Goal: Information Seeking & Learning: Learn about a topic

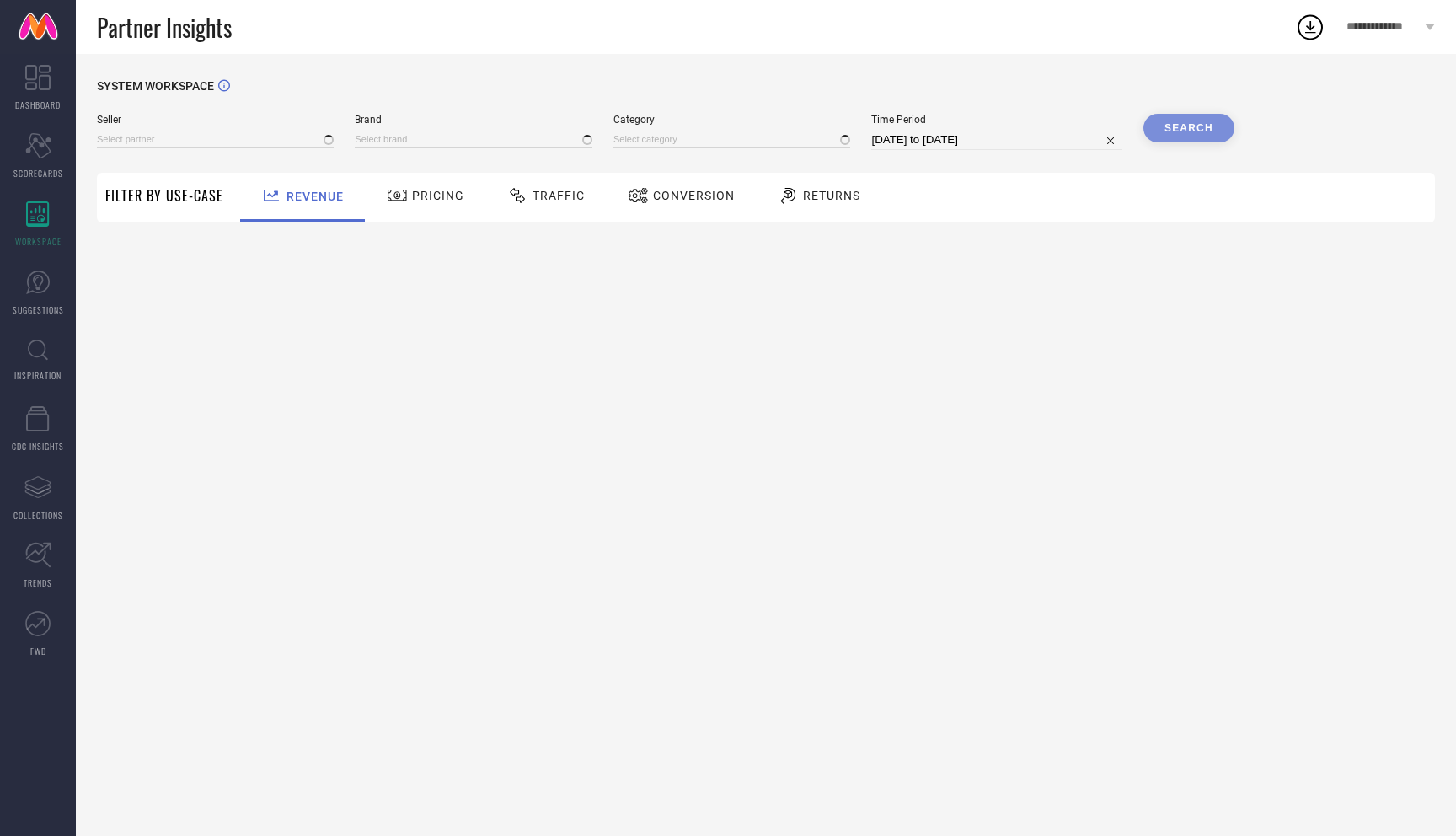
type input "All"
type input "1 STOP FASHION"
type input "All"
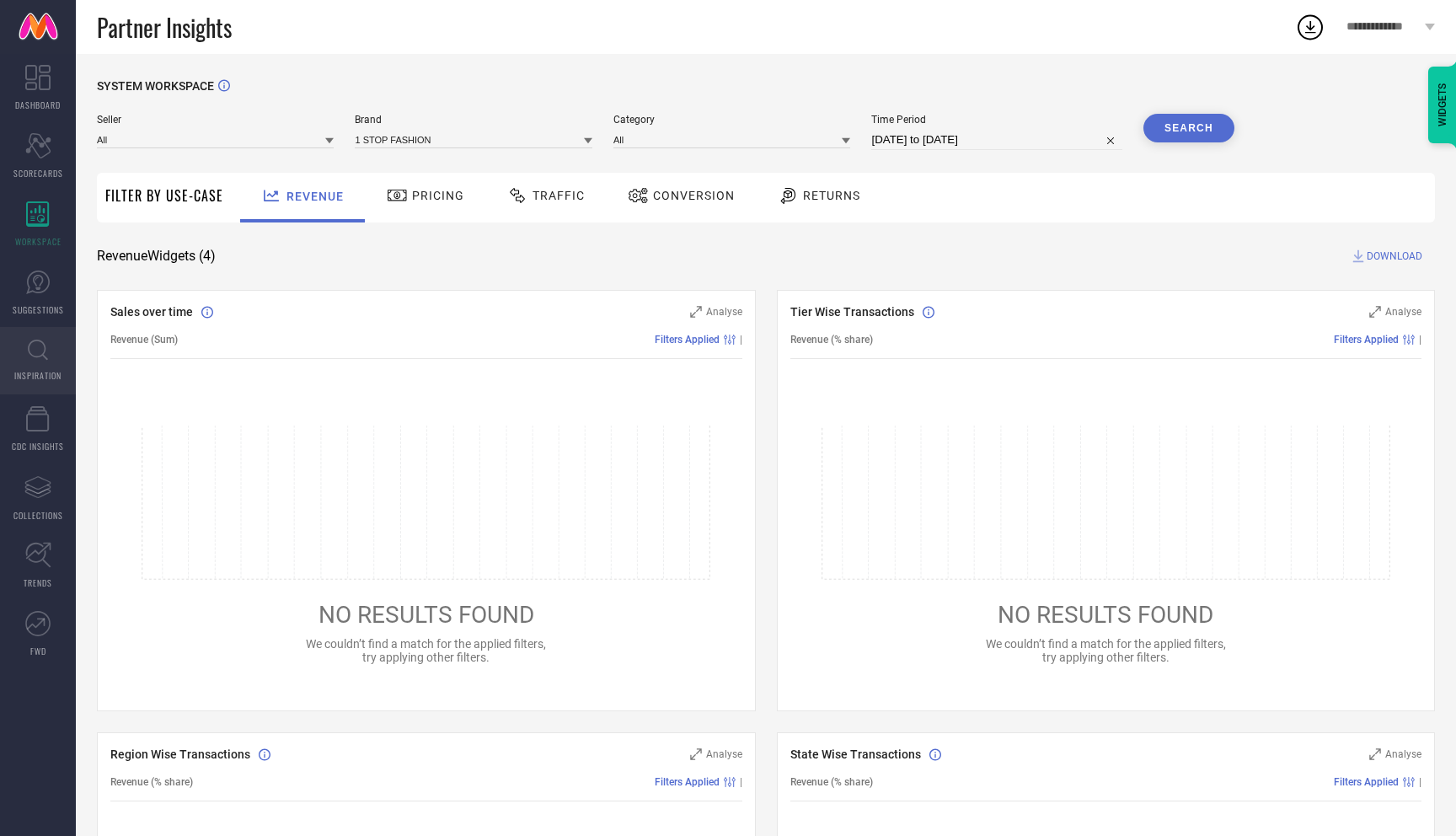
click at [30, 360] on icon at bounding box center [37, 350] width 21 height 22
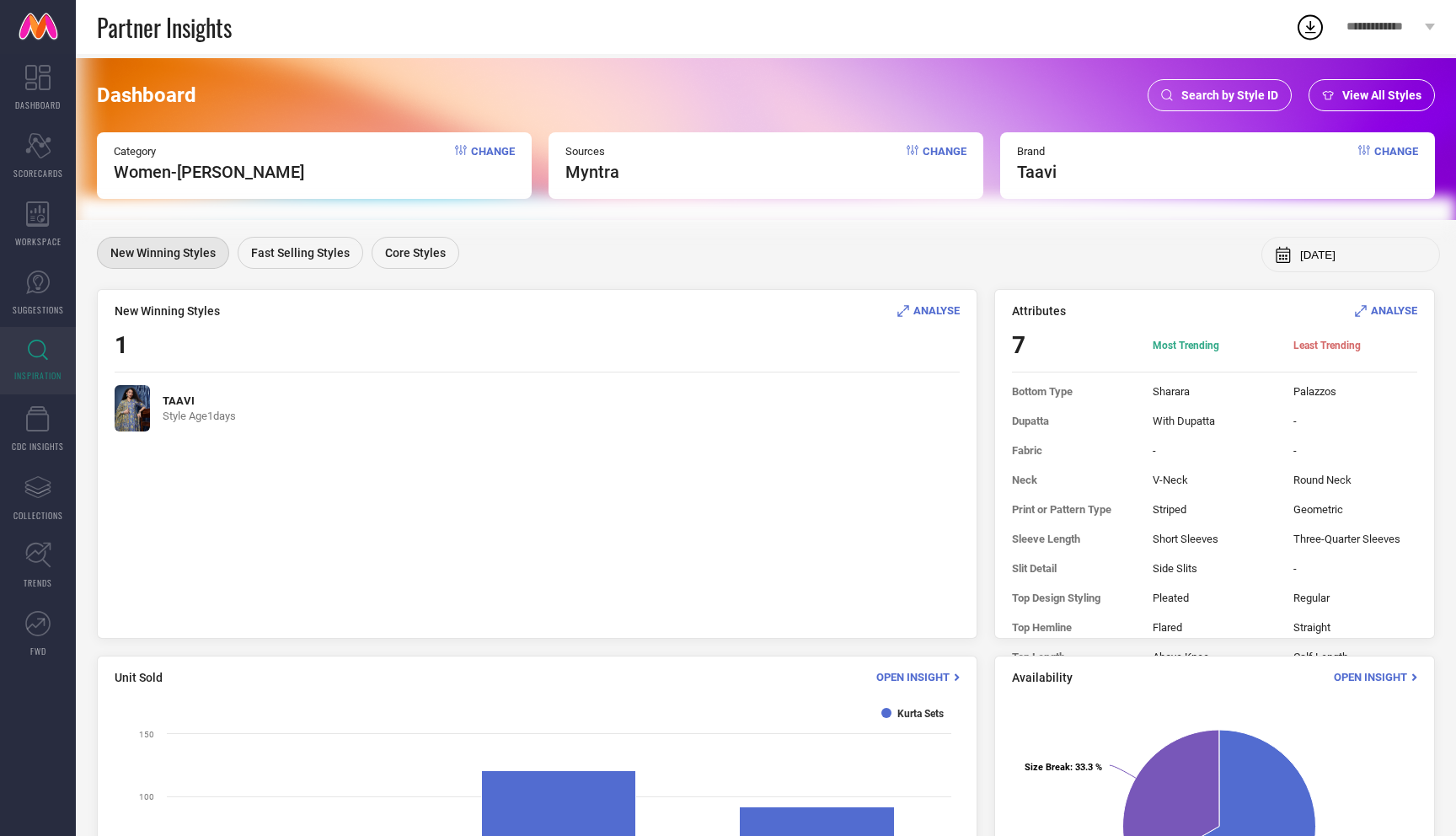
click at [141, 416] on img at bounding box center [132, 408] width 35 height 46
click at [919, 303] on div "ANALYSE" at bounding box center [929, 310] width 63 height 16
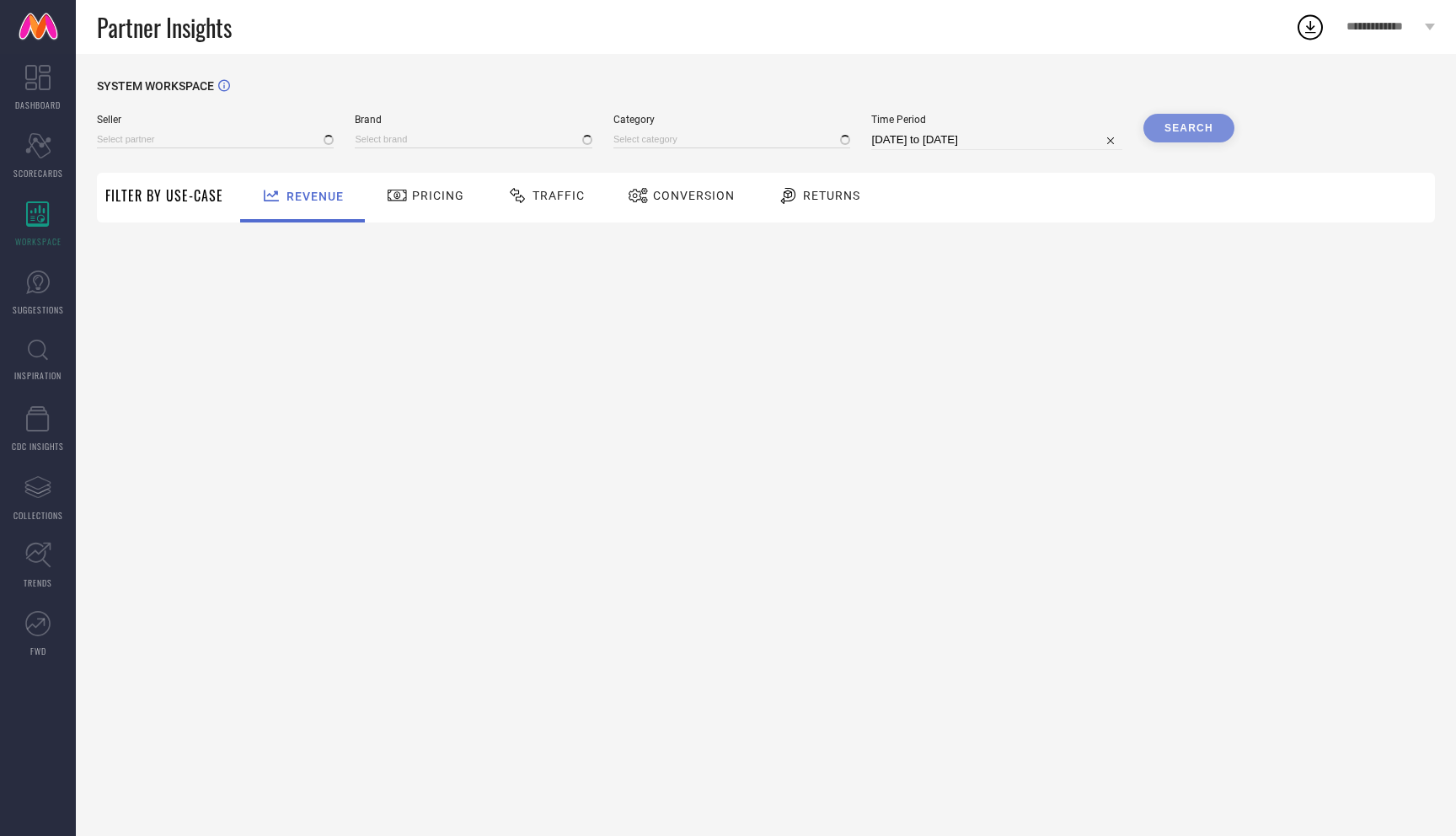
type input "All"
type input "1 STOP FASHION"
type input "All"
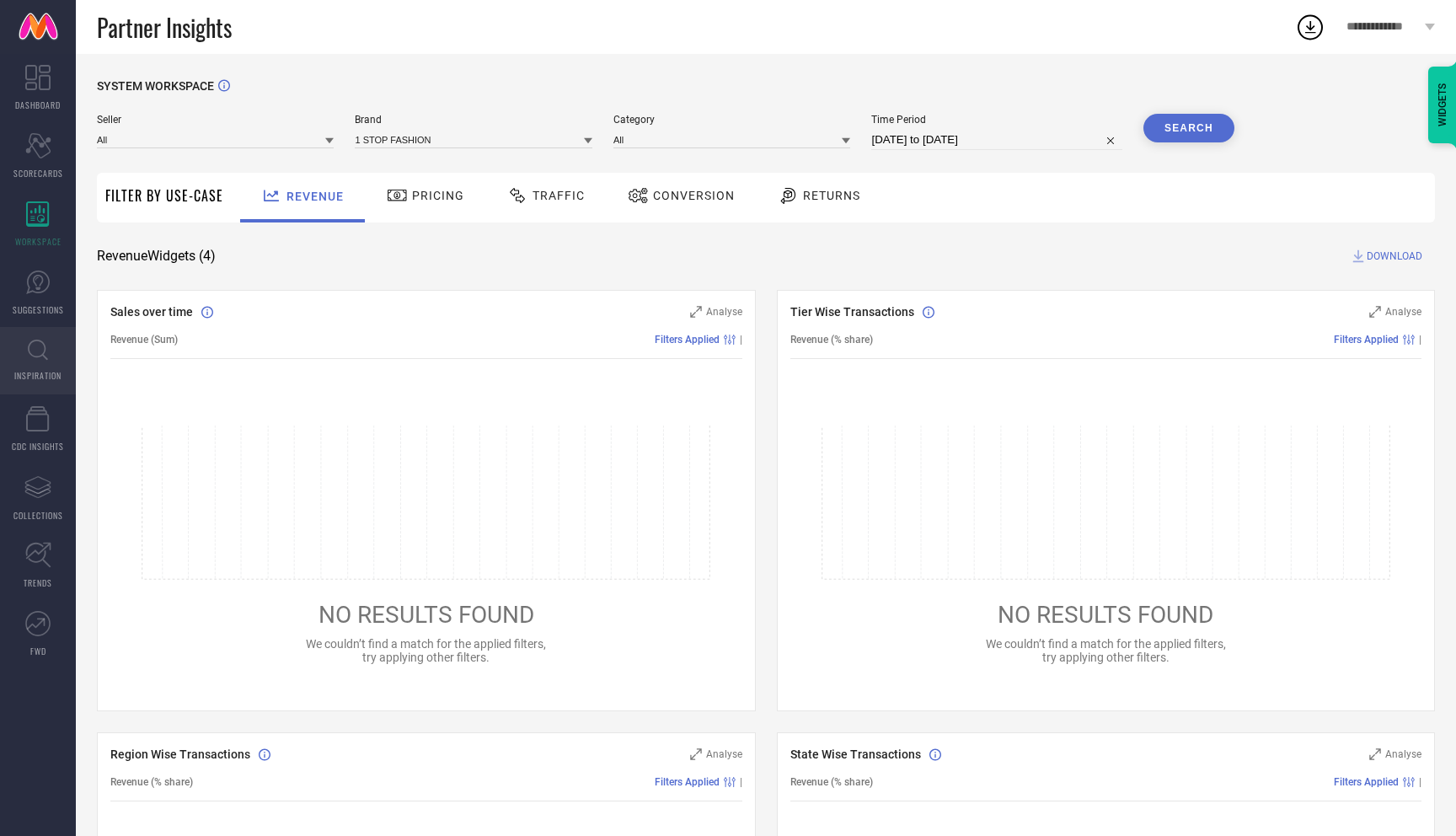
click at [38, 348] on icon at bounding box center [37, 350] width 21 height 22
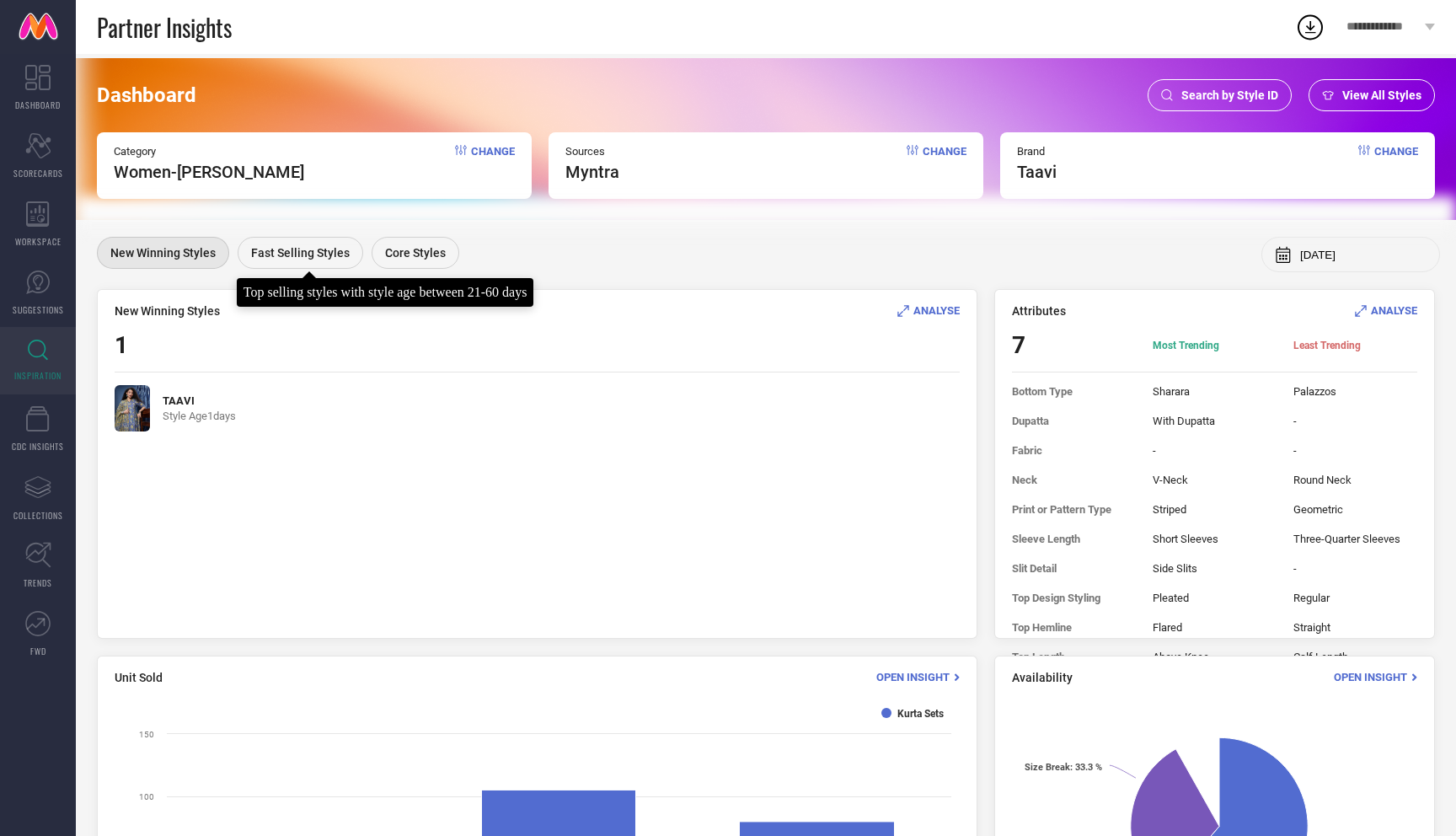
click at [328, 251] on span "Fast Selling Styles" at bounding box center [300, 253] width 99 height 14
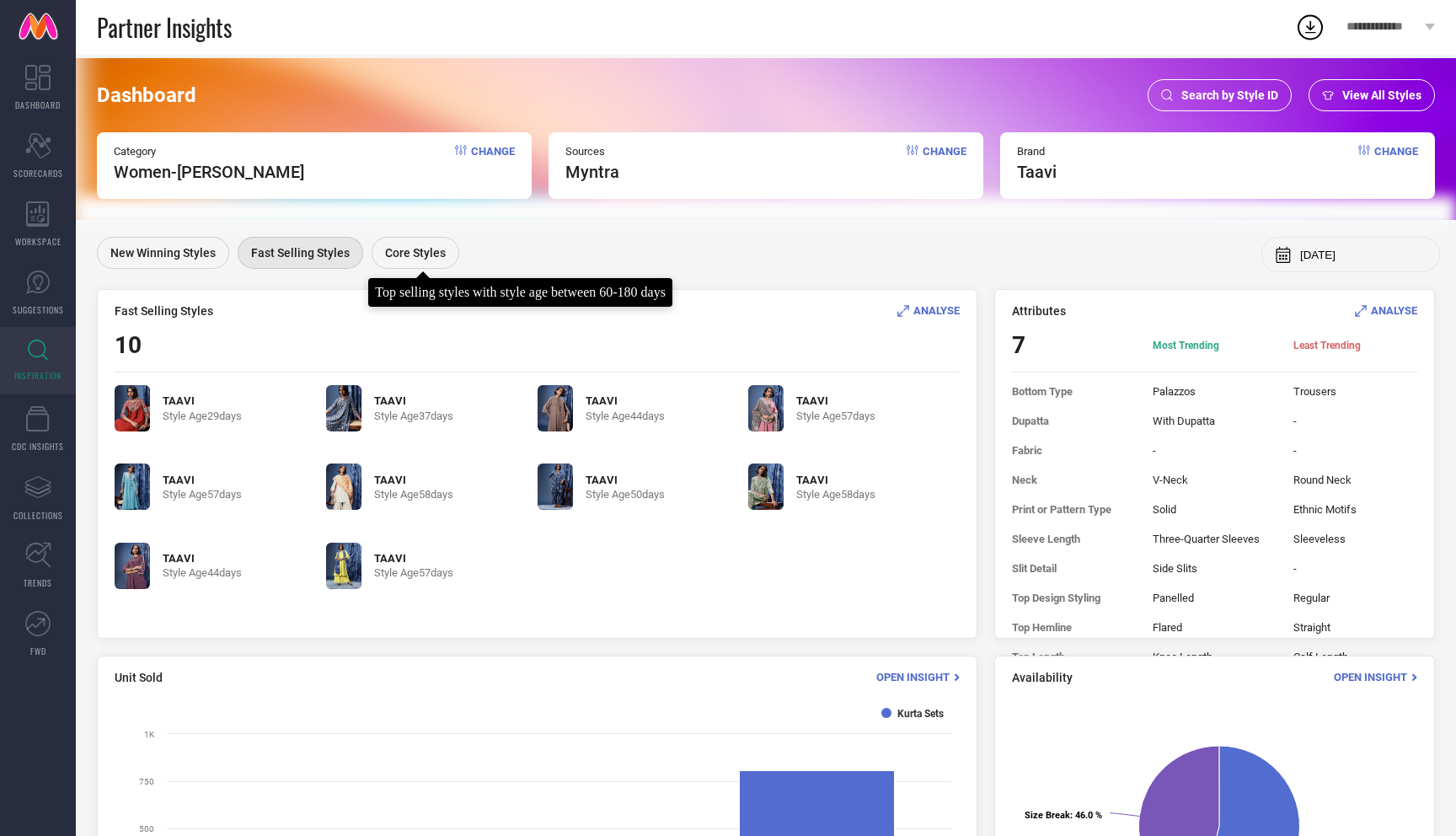
click at [422, 257] on span "Core Styles" at bounding box center [416, 253] width 61 height 14
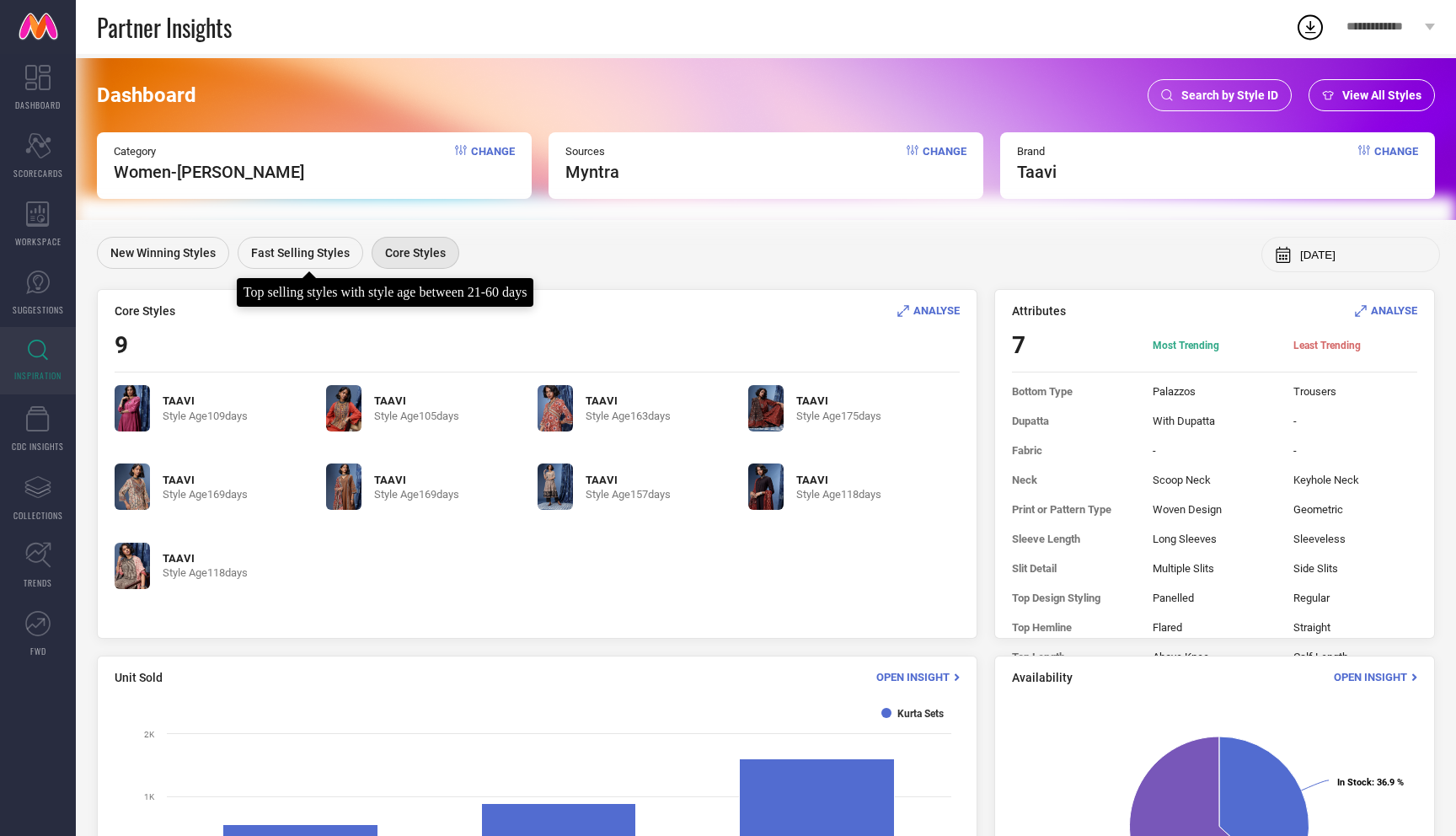
click at [278, 271] on div "Top selling styles with style age between 21-60 days" at bounding box center [386, 289] width 297 height 37
click at [285, 256] on span "Fast Selling Styles" at bounding box center [300, 253] width 99 height 14
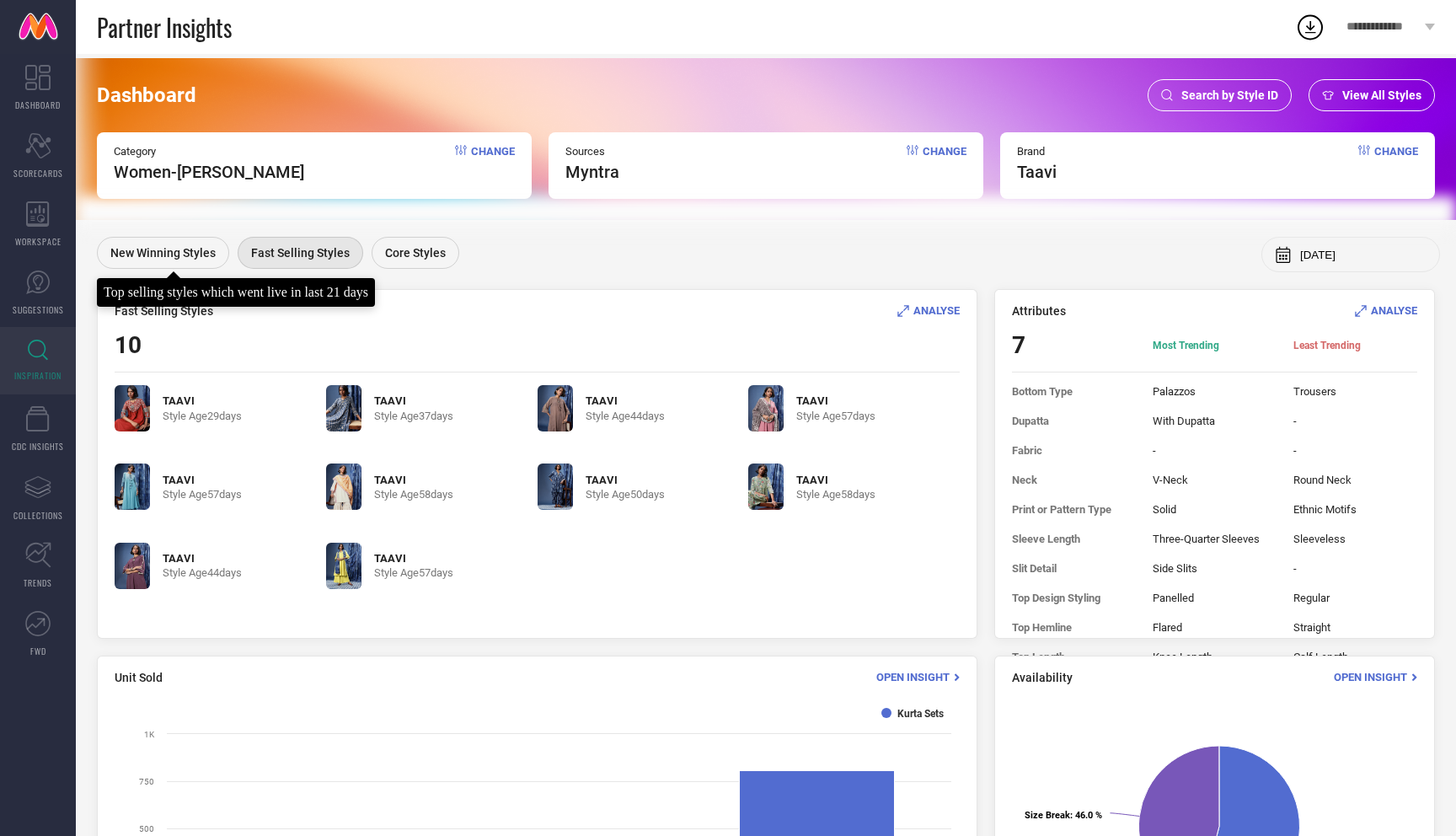
click at [164, 242] on div "New Winning Styles" at bounding box center [162, 253] width 132 height 32
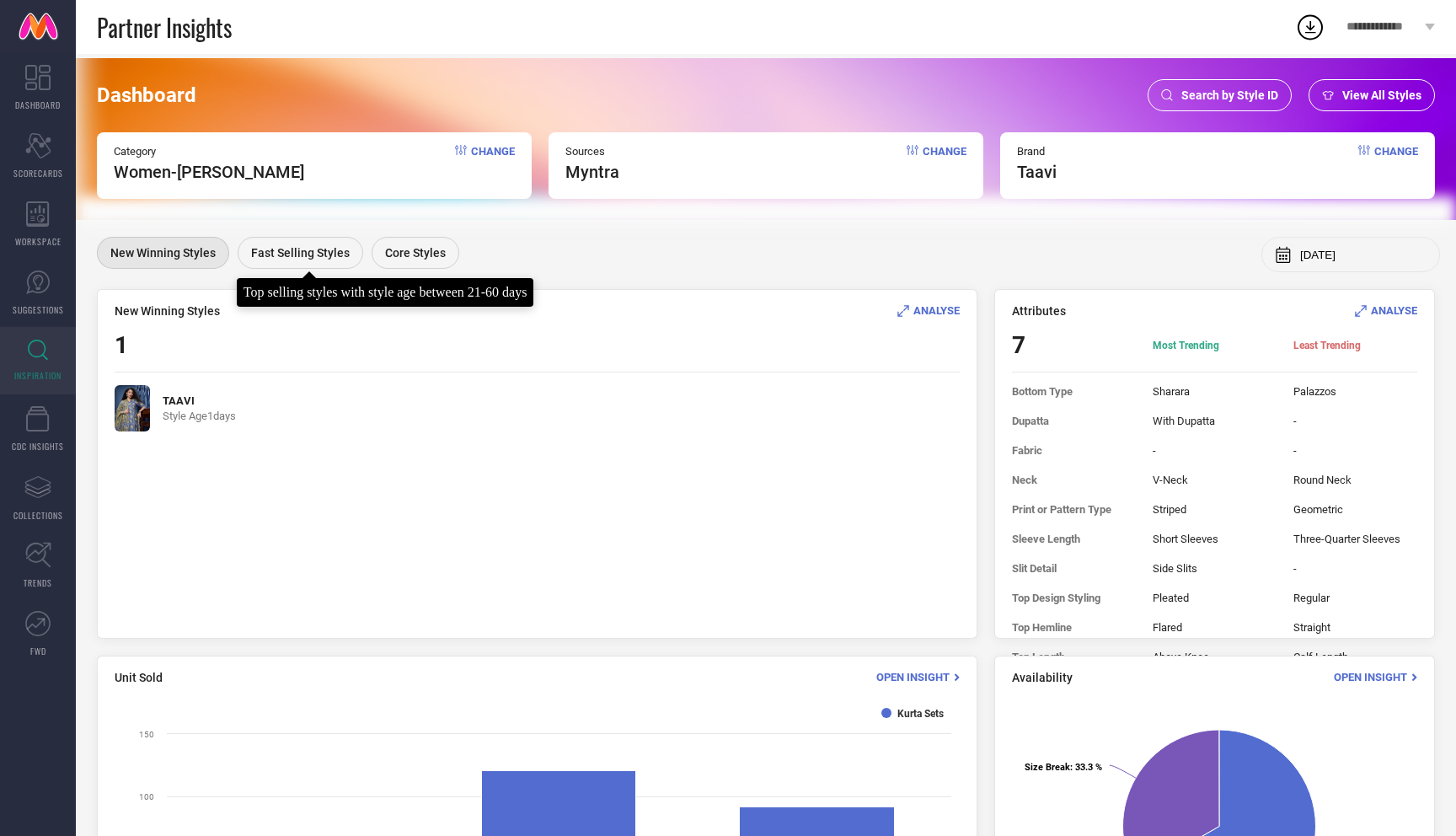
click at [309, 255] on span "Fast Selling Styles" at bounding box center [300, 253] width 99 height 14
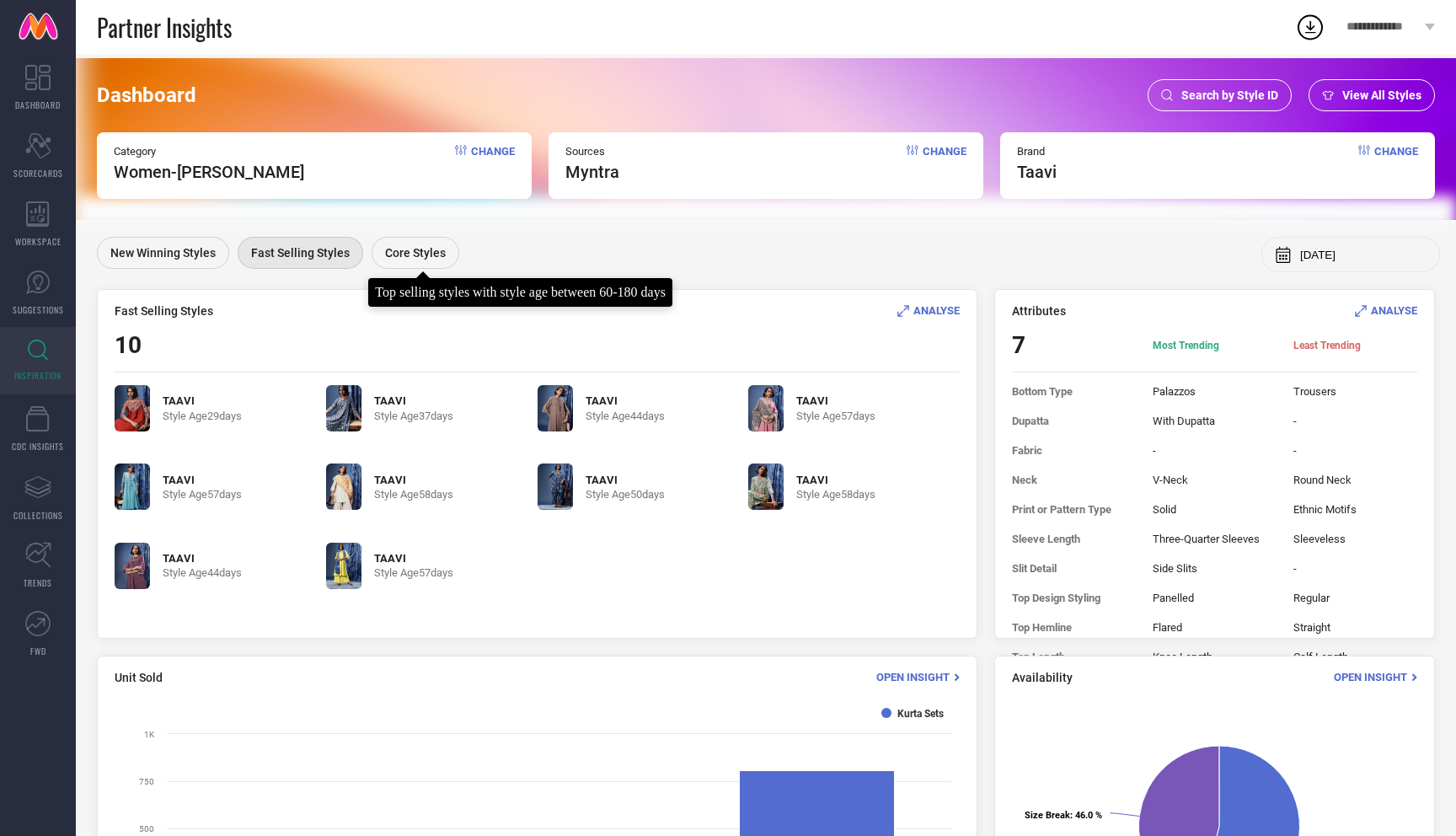
click at [422, 253] on span "Core Styles" at bounding box center [416, 253] width 61 height 14
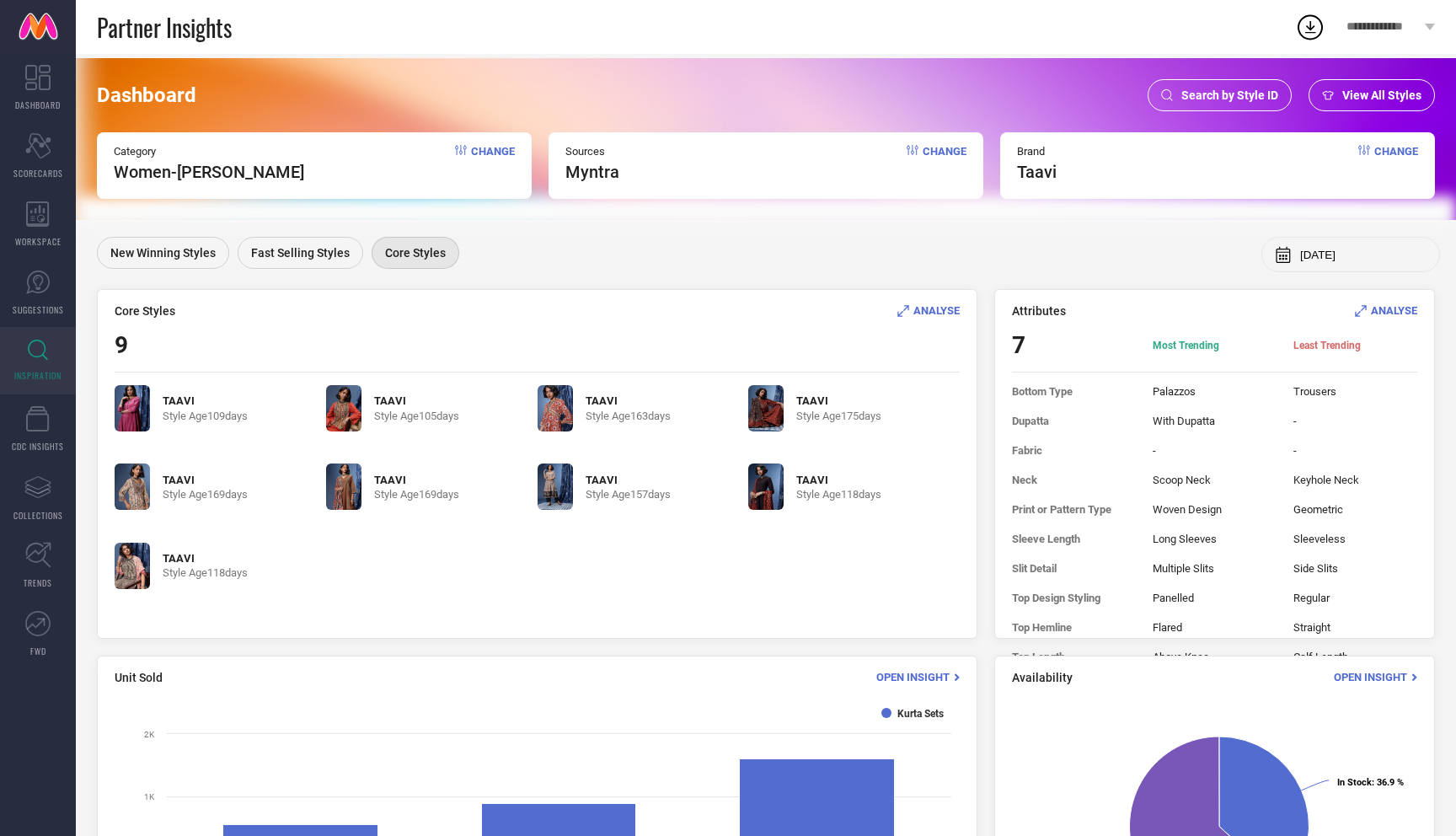
click at [936, 302] on div "ANALYSE" at bounding box center [929, 310] width 63 height 16
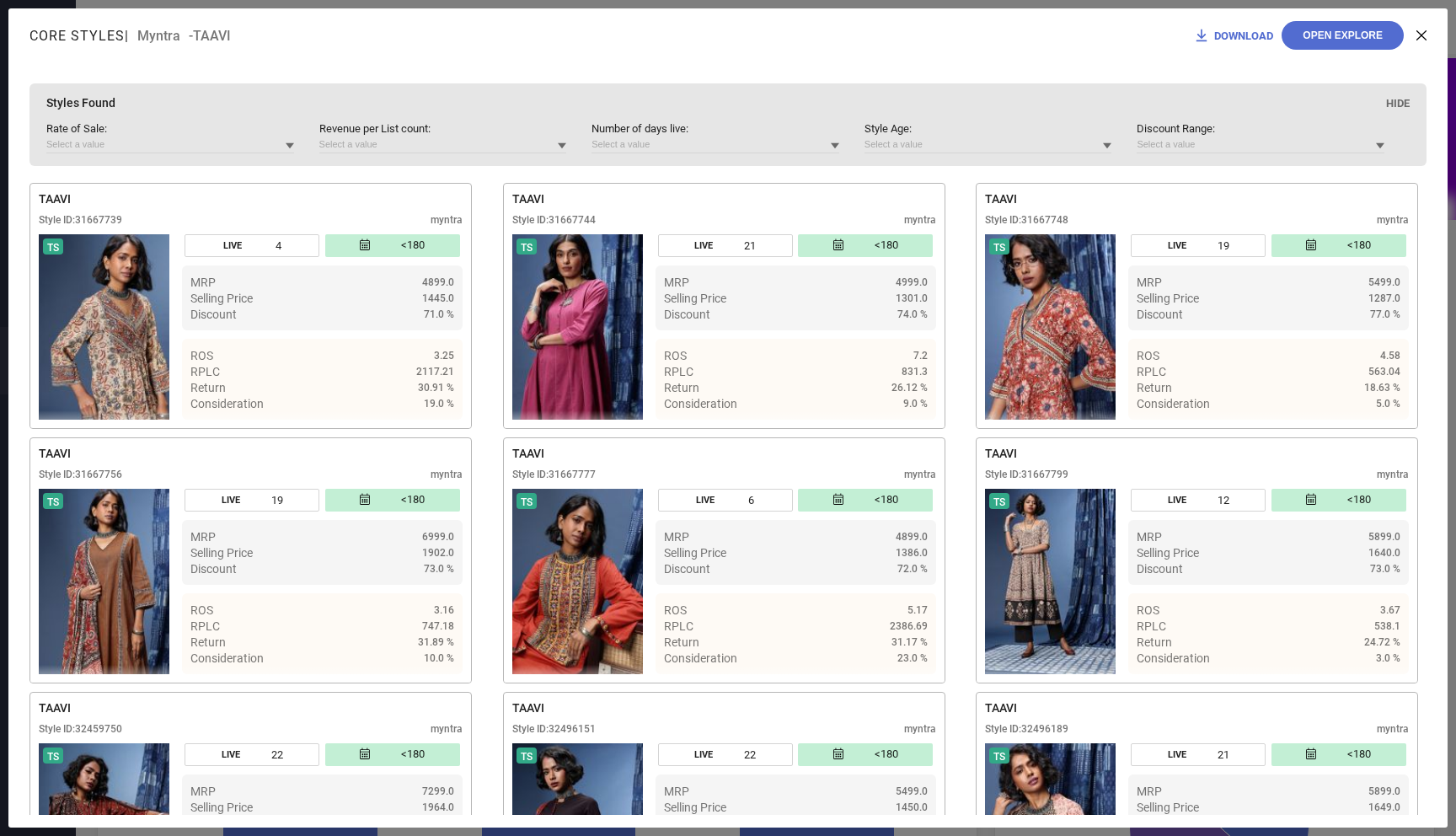
scroll to position [132, 0]
